Goal: Information Seeking & Learning: Find specific fact

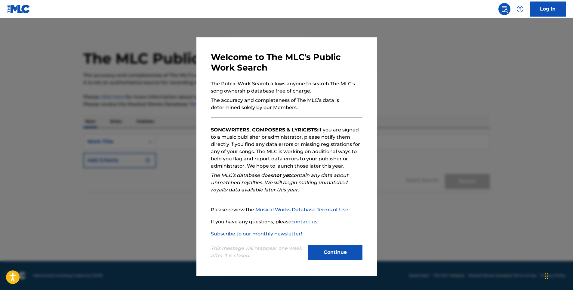
click at [355, 256] on button "Continue" at bounding box center [336, 251] width 54 height 15
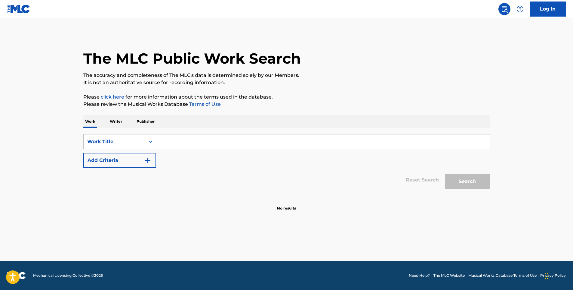
click at [169, 141] on input "Search Form" at bounding box center [323, 141] width 334 height 14
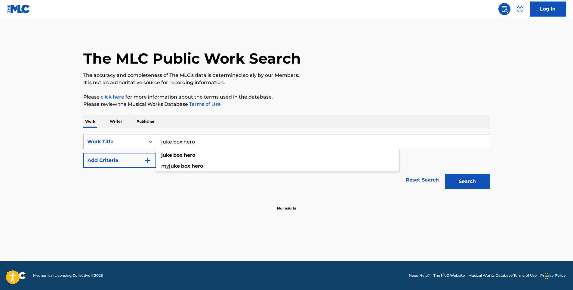
type input "juke box hero"
click at [445, 174] on button "Search" at bounding box center [467, 181] width 45 height 15
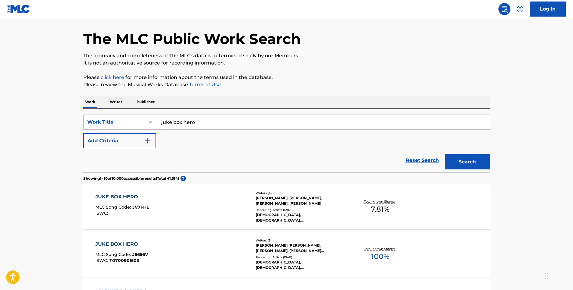
scroll to position [30, 0]
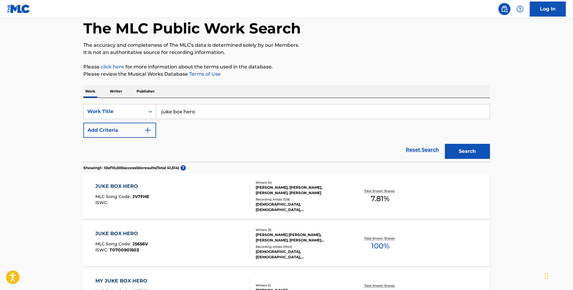
click at [300, 237] on div "[PERSON_NAME] [PERSON_NAME], [PERSON_NAME], [PERSON_NAME] ([PERSON_NAME])" at bounding box center [301, 237] width 91 height 11
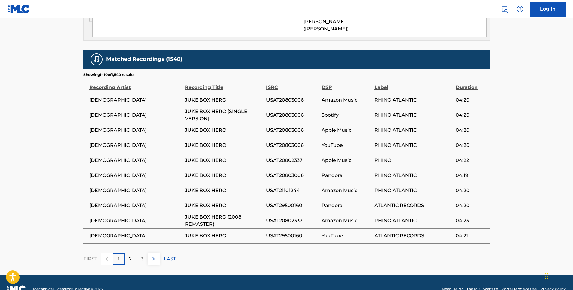
scroll to position [415, 0]
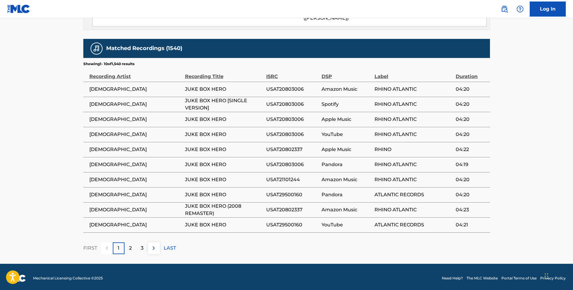
click at [127, 244] on div "2" at bounding box center [131, 248] width 12 height 12
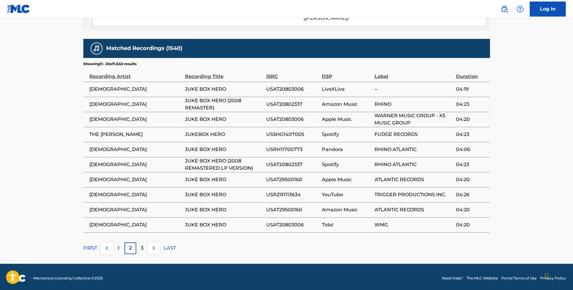
click at [138, 244] on div "3" at bounding box center [142, 248] width 12 height 12
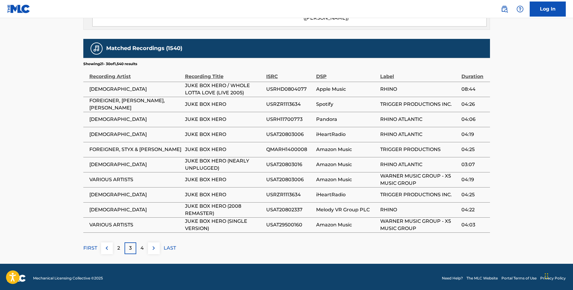
click at [142, 244] on p "4" at bounding box center [142, 247] width 3 height 7
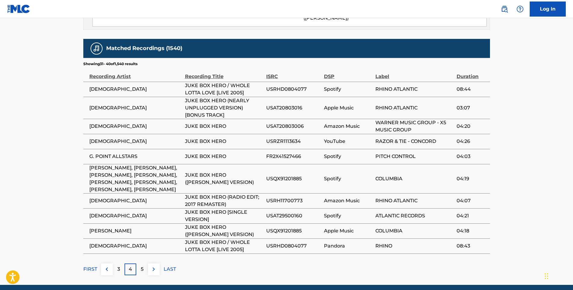
click at [116, 273] on div "3" at bounding box center [119, 269] width 12 height 12
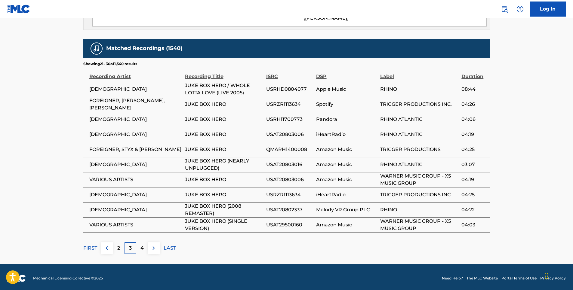
click at [119, 246] on p "2" at bounding box center [118, 247] width 3 height 7
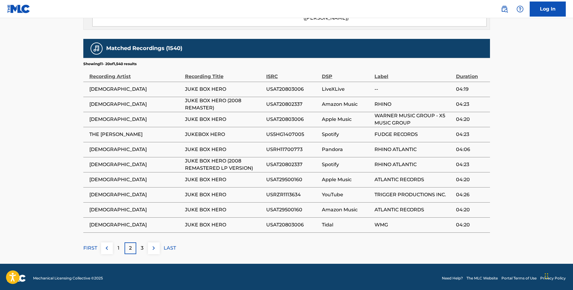
click at [109, 246] on img at bounding box center [106, 247] width 7 height 7
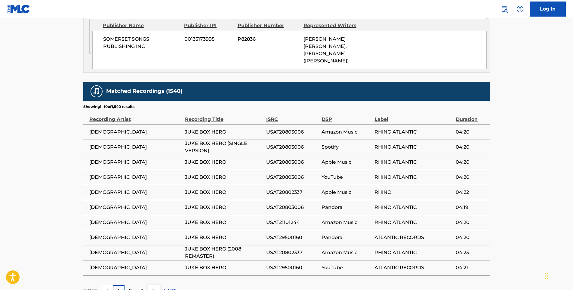
scroll to position [294, 0]
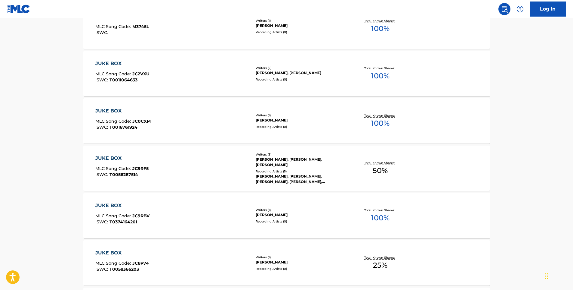
scroll to position [30, 0]
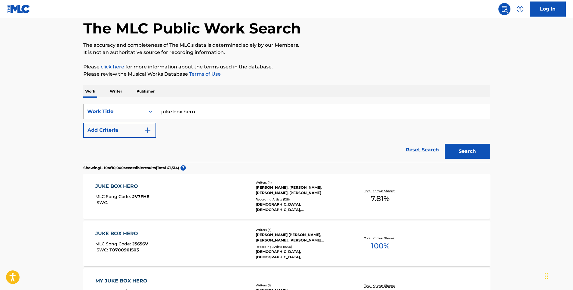
click at [282, 191] on div "[PERSON_NAME], [PERSON_NAME], [PERSON_NAME], [PERSON_NAME]" at bounding box center [301, 190] width 91 height 11
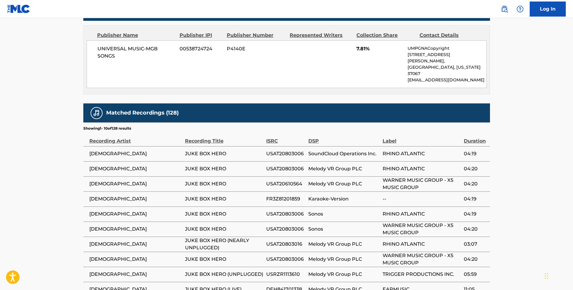
scroll to position [331, 0]
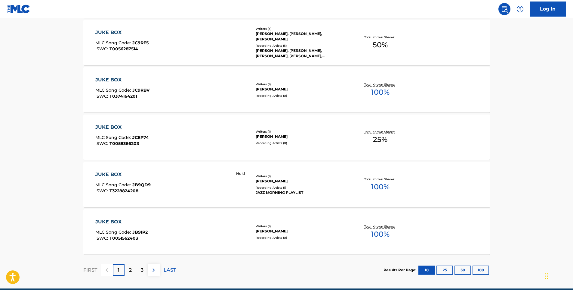
scroll to position [421, 0]
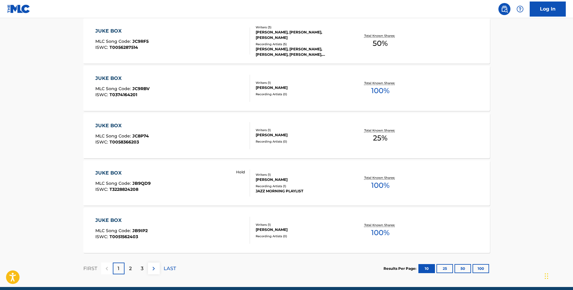
click at [134, 268] on div "2" at bounding box center [131, 268] width 12 height 12
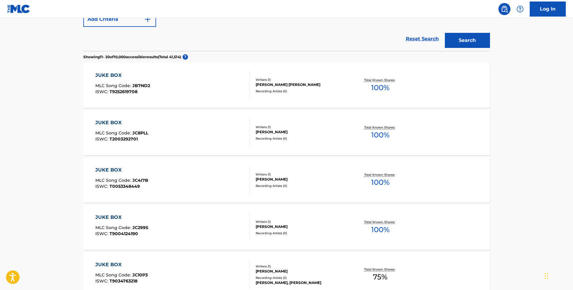
scroll to position [151, 0]
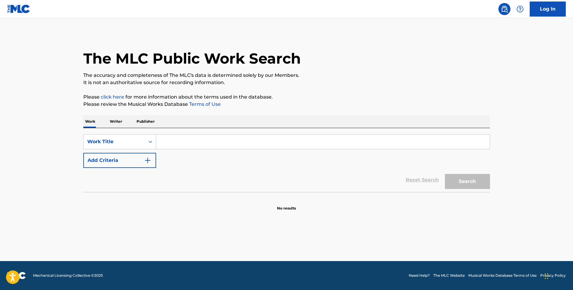
click at [203, 142] on input "Search Form" at bounding box center [323, 141] width 334 height 14
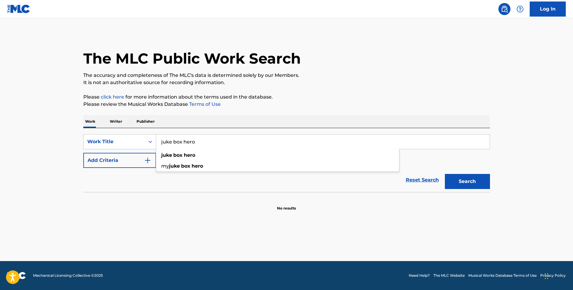
type input "juke box hero"
click at [445, 174] on button "Search" at bounding box center [467, 181] width 45 height 15
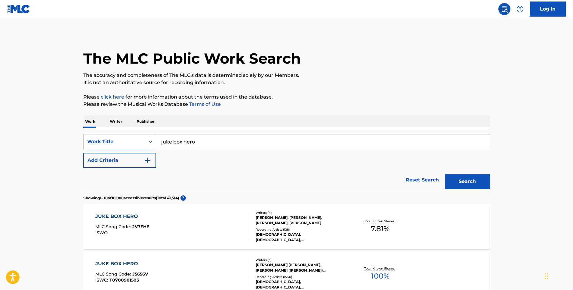
click at [279, 219] on div "MICHAEL JONES, LOU GRAMM, THOMAS SPITZER, WILFRIED SCHEUTZ" at bounding box center [301, 220] width 91 height 11
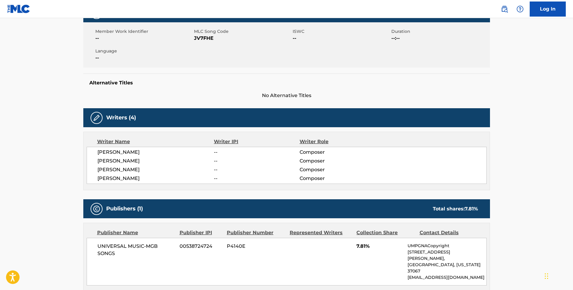
scroll to position [90, 0]
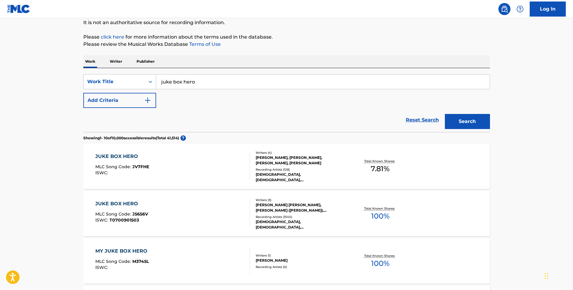
scroll to position [60, 0]
click at [284, 204] on div "MICHAEL LESLIE JONES, LOUIS A GRAMMATICO (ANDREW), LOUIS A. GRAMMATICO" at bounding box center [301, 207] width 91 height 11
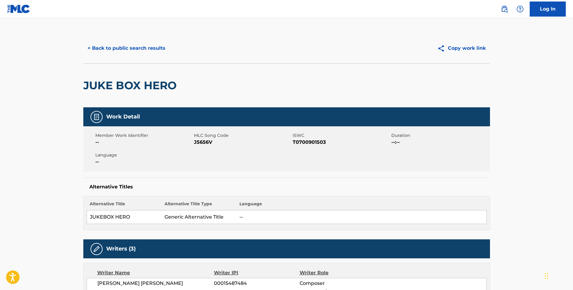
scroll to position [60, 0]
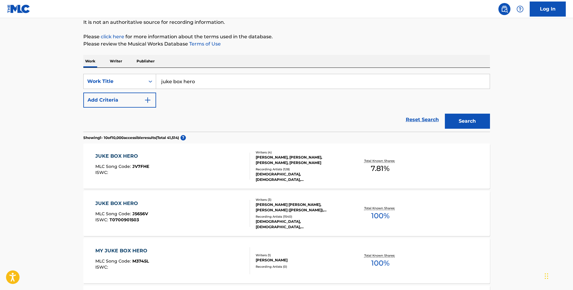
click at [264, 161] on div "MICHAEL JONES, LOU GRAMM, THOMAS SPITZER, WILFRIED SCHEUTZ" at bounding box center [301, 159] width 91 height 11
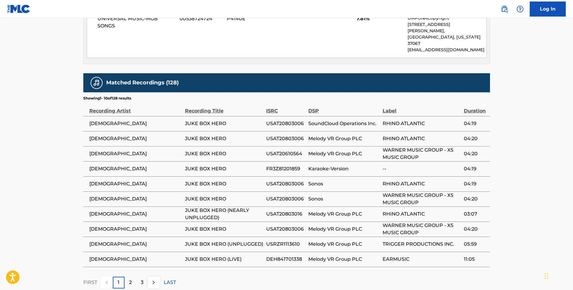
scroll to position [355, 0]
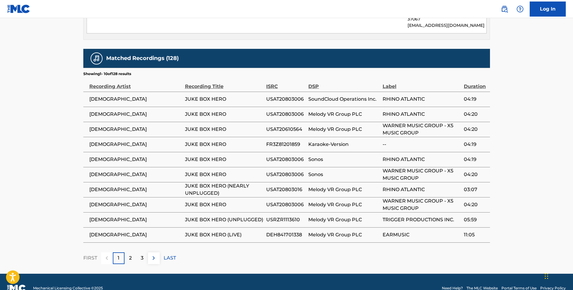
click at [131, 254] on p "2" at bounding box center [130, 257] width 3 height 7
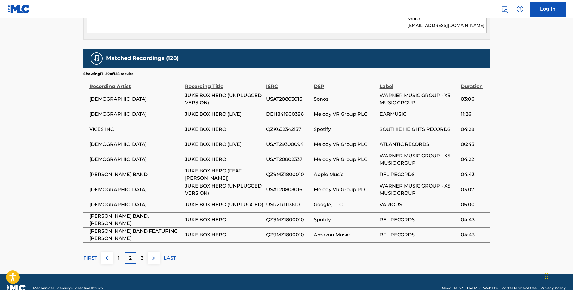
click at [139, 252] on div "3" at bounding box center [142, 258] width 12 height 12
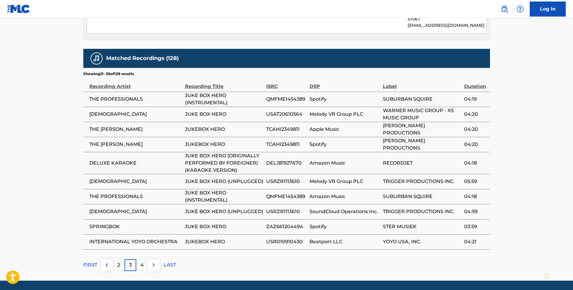
scroll to position [350, 0]
